Goal: Information Seeking & Learning: Learn about a topic

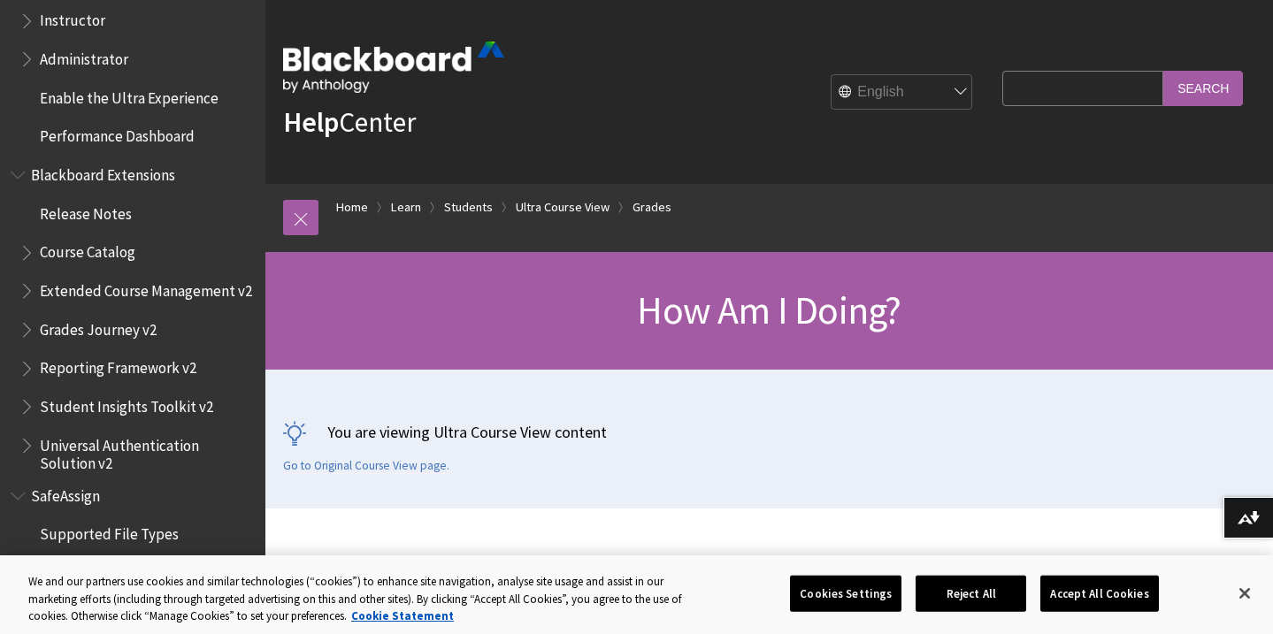
scroll to position [2753, 0]
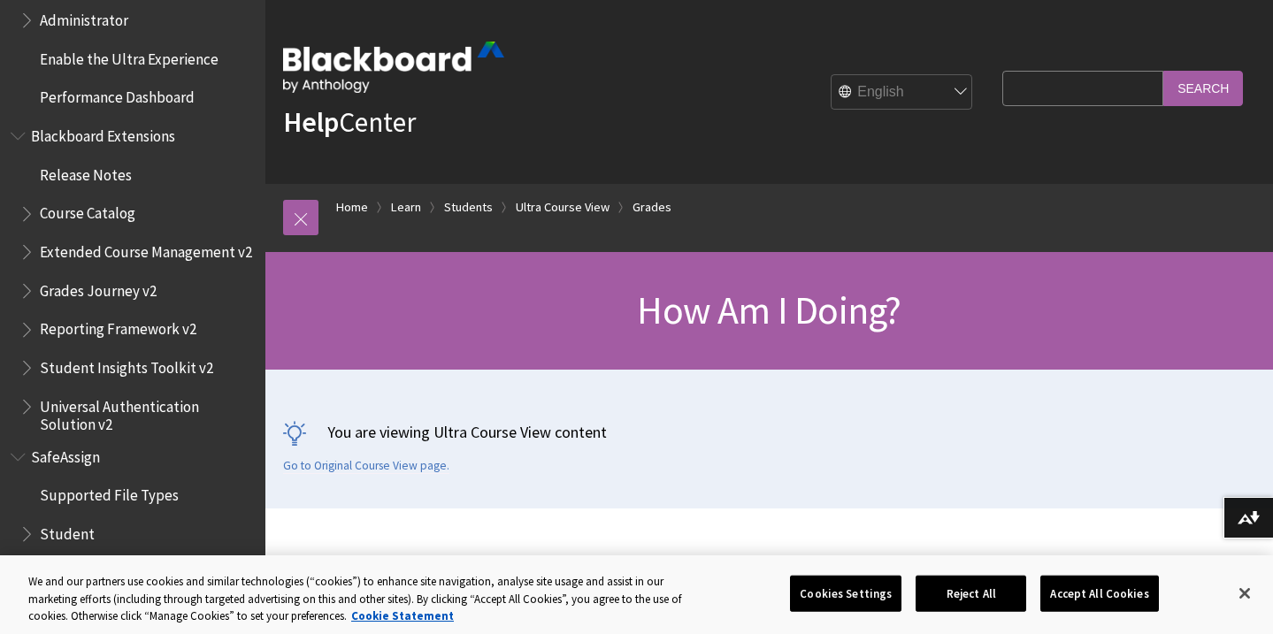
click at [87, 282] on span "Grades Journey v2" at bounding box center [98, 288] width 117 height 24
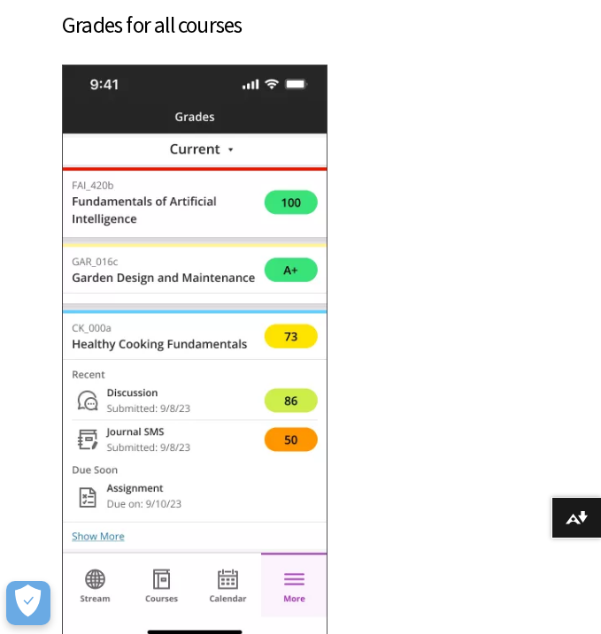
scroll to position [818, 0]
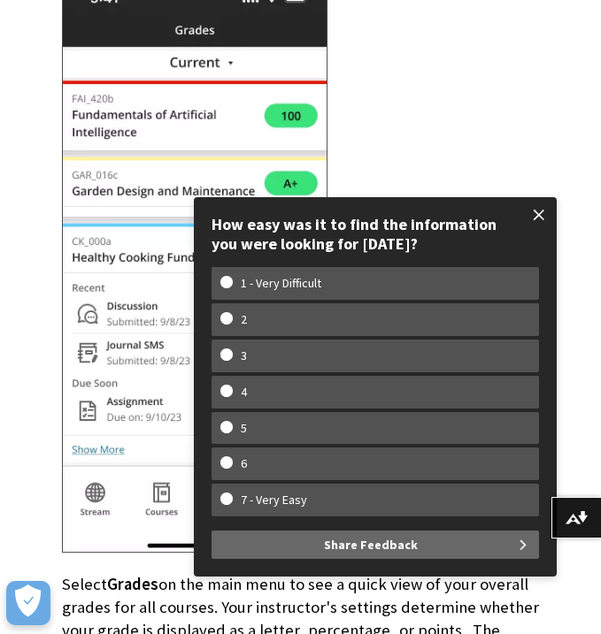
click at [536, 214] on span at bounding box center [538, 214] width 37 height 37
